Goal: Information Seeking & Learning: Learn about a topic

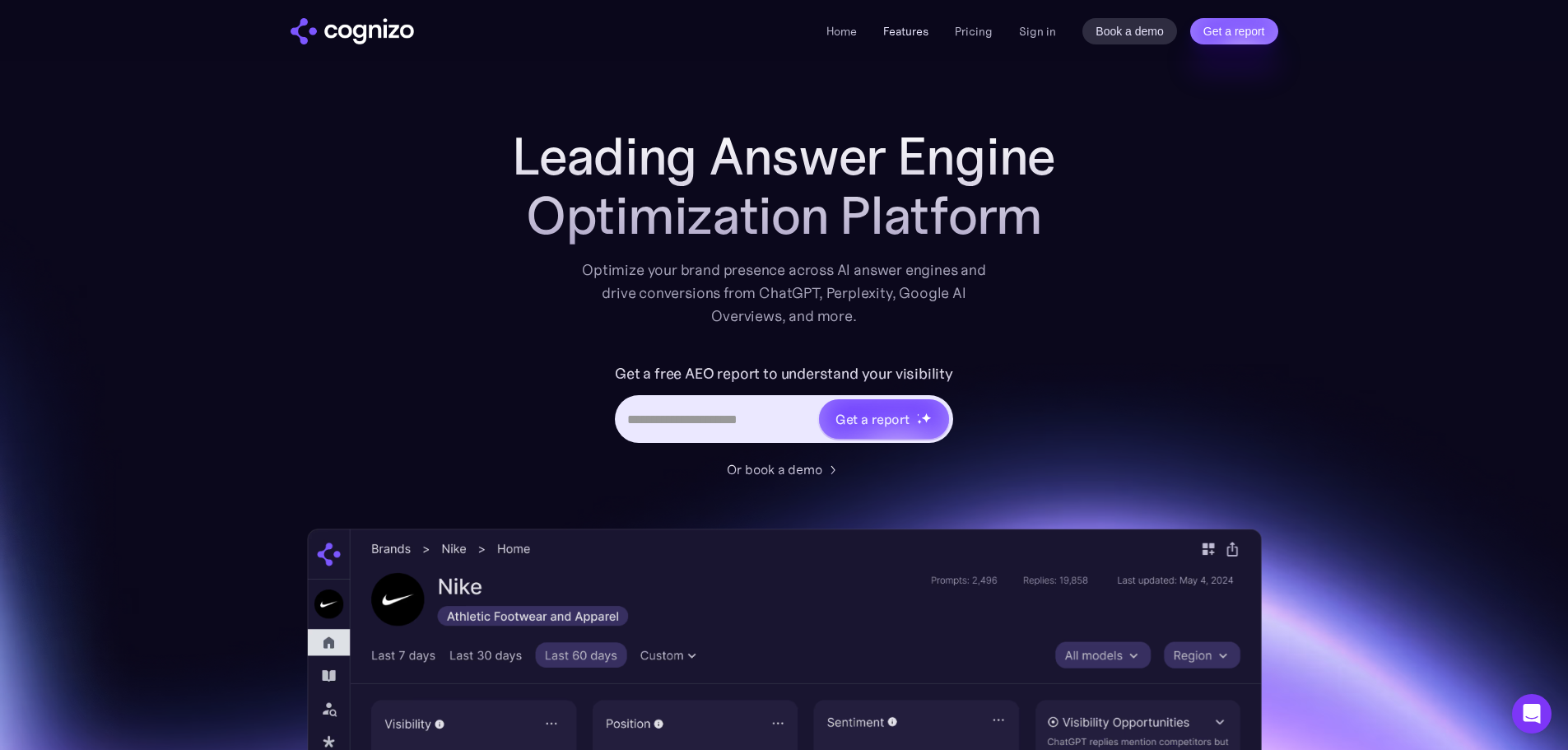
click at [906, 34] on link "Features" at bounding box center [906, 31] width 46 height 15
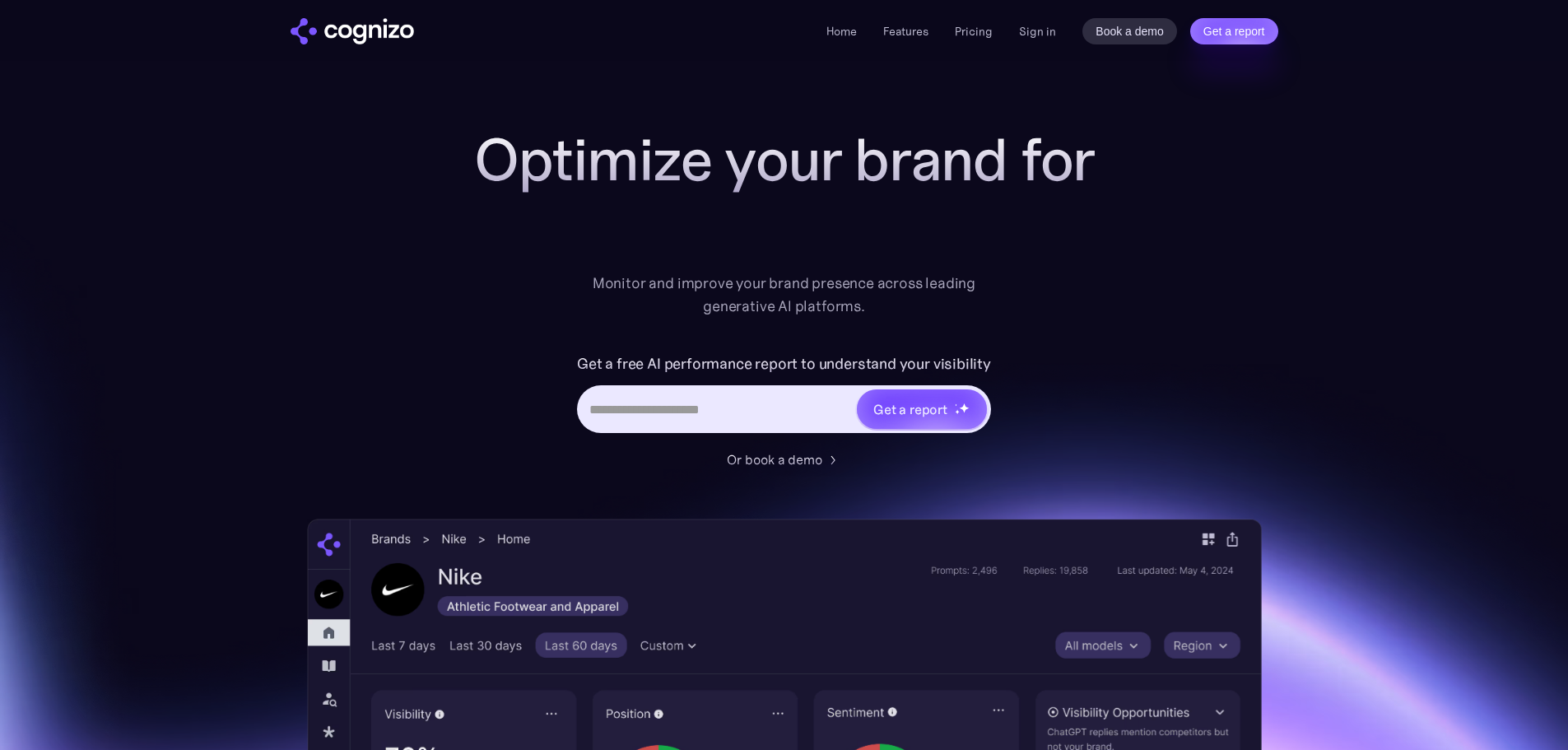
click at [983, 30] on link "Pricing" at bounding box center [973, 31] width 38 height 15
